Goal: Check status: Check status

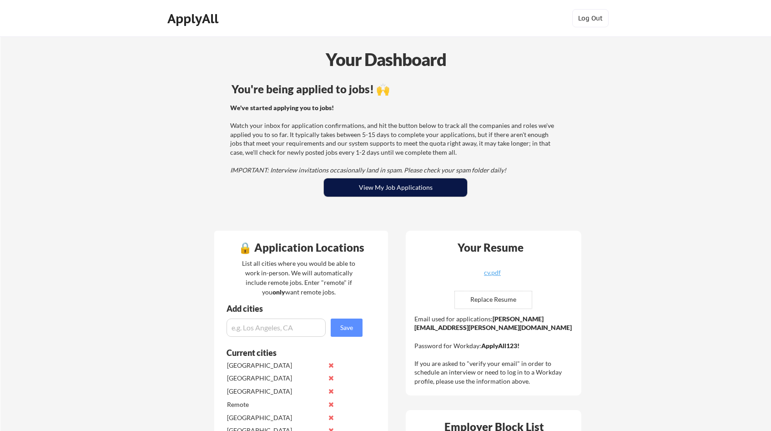
click at [421, 189] on button "View My Job Applications" at bounding box center [395, 187] width 143 height 18
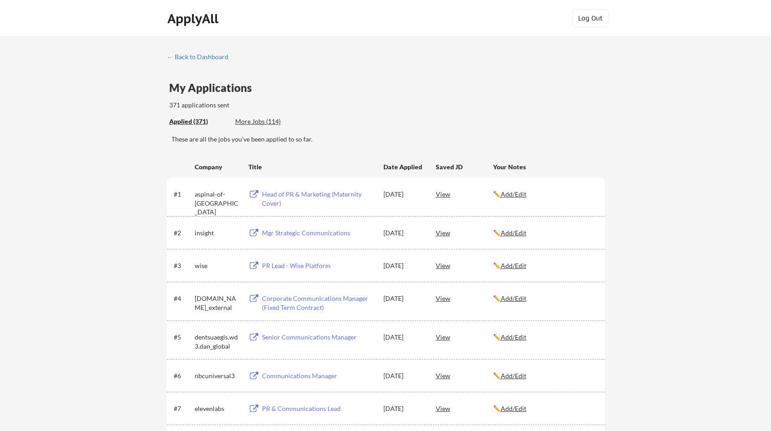
click at [400, 106] on div "My Applications 371 applications sent" at bounding box center [387, 96] width 436 height 28
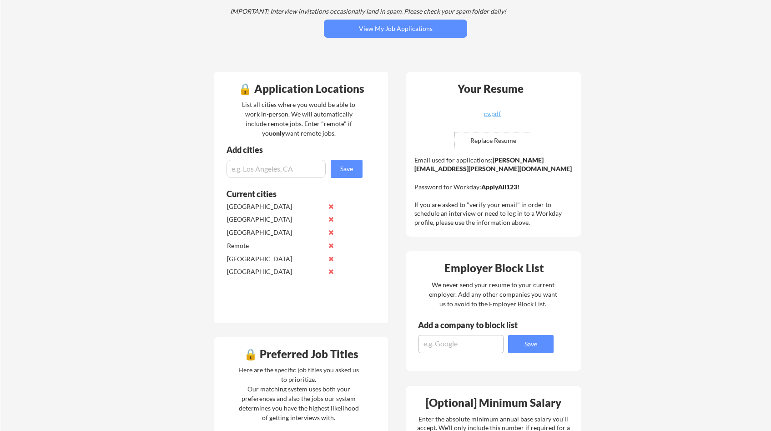
scroll to position [279, 0]
